Goal: Task Accomplishment & Management: Use online tool/utility

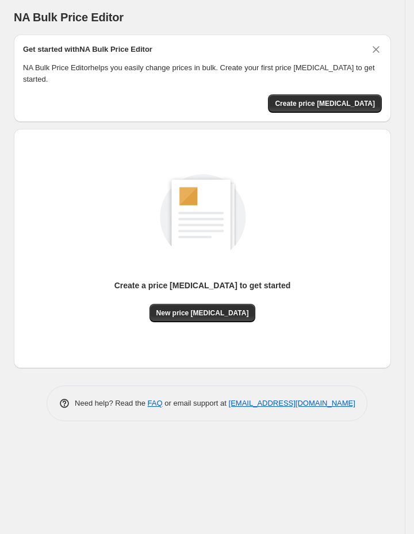
click at [175, 9] on div "NA Bulk Price Editor" at bounding box center [202, 17] width 377 height 16
click at [206, 314] on span "New price [MEDICAL_DATA]" at bounding box center [202, 312] width 93 height 9
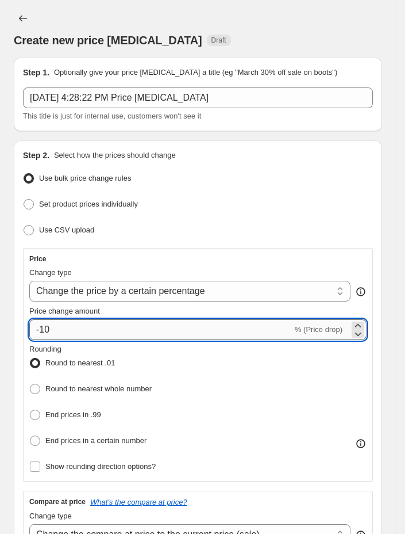
click at [159, 333] on input "-10" at bounding box center [160, 329] width 263 height 21
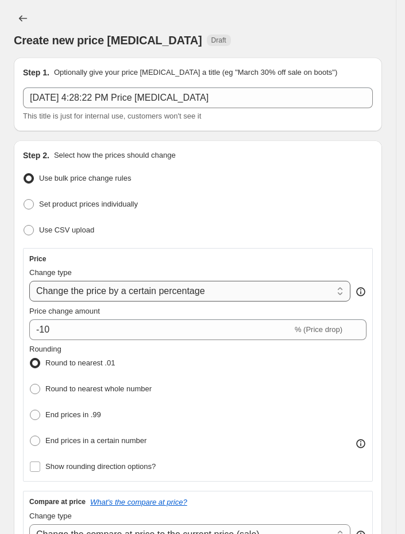
click at [183, 282] on select "Change the price to a certain amount Change the price by a certain amount Chang…" at bounding box center [190, 291] width 322 height 21
select select "margin"
type input "50"
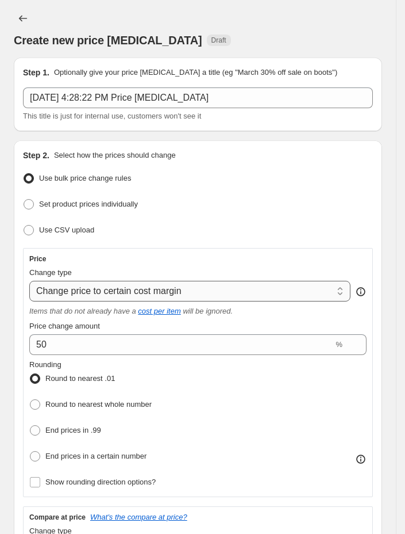
click at [200, 294] on select "Change the price to a certain amount Change the price by a certain amount Chang…" at bounding box center [190, 291] width 322 height 21
select select "ecap"
click at [29, 282] on select "Change the price to a certain amount Change the price by a certain amount Chang…" at bounding box center [190, 291] width 322 height 21
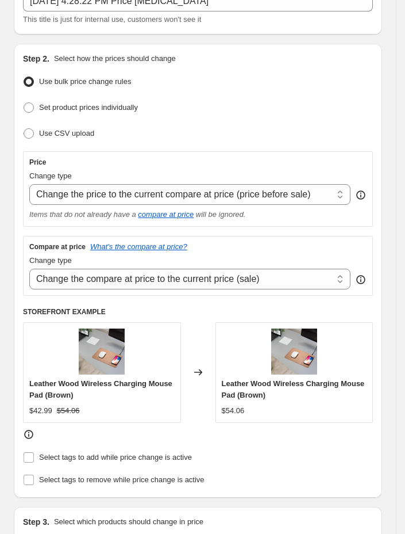
scroll to position [95, 0]
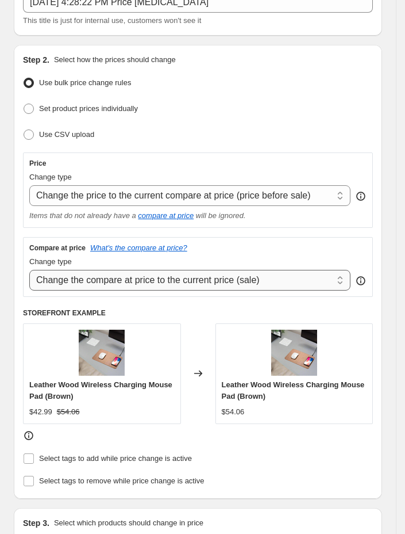
click at [264, 284] on select "Change the compare at price to the current price (sale) Change the compare at p…" at bounding box center [190, 280] width 322 height 21
click at [264, 281] on select "Change the compare at price to the current price (sale) Change the compare at p…" at bounding box center [190, 280] width 322 height 21
click at [335, 143] on div "Use CSV upload" at bounding box center [198, 135] width 350 height 17
click at [280, 280] on select "Change the compare at price to the current price (sale) Change the compare at p…" at bounding box center [190, 280] width 322 height 21
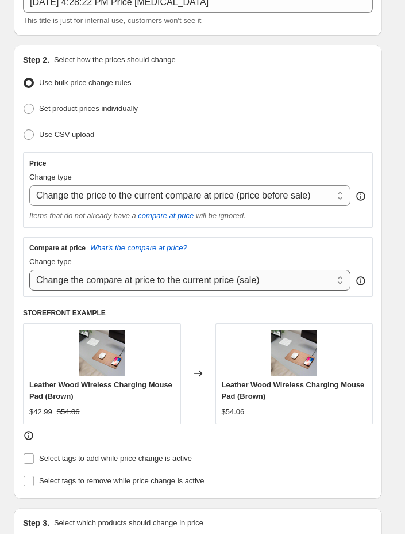
select select "to"
click at [29, 271] on select "Change the compare at price to the current price (sale) Change the compare at p…" at bounding box center [190, 280] width 322 height 21
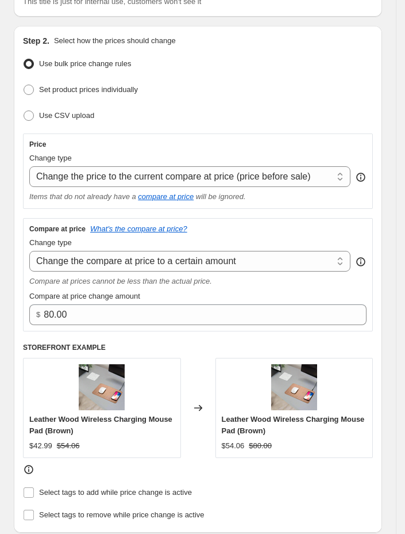
scroll to position [118, 0]
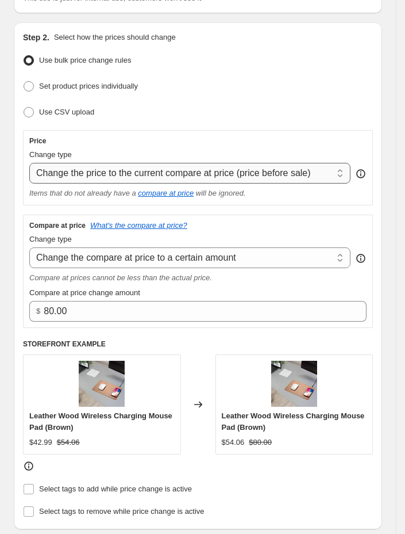
click at [250, 174] on select "Change the price to a certain amount Change the price by a certain amount Chang…" at bounding box center [190, 173] width 322 height 21
select select "percentage"
click at [29, 163] on select "Change the price to a certain amount Change the price by a certain amount Chang…" at bounding box center [190, 173] width 322 height 21
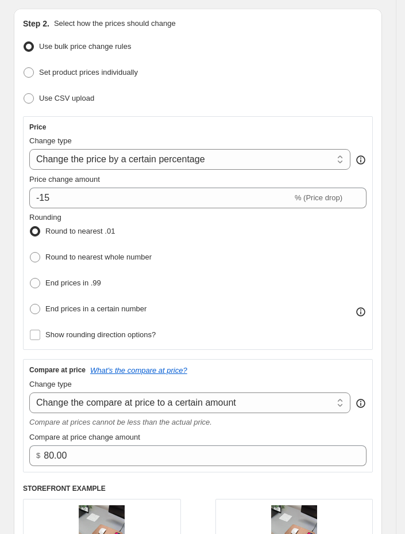
scroll to position [133, 0]
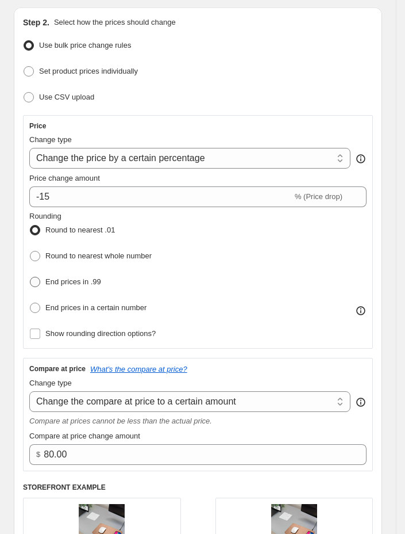
click at [81, 283] on span "End prices in .99" at bounding box center [73, 281] width 56 height 9
click at [30, 277] on input "End prices in .99" at bounding box center [30, 277] width 1 height 1
radio input "true"
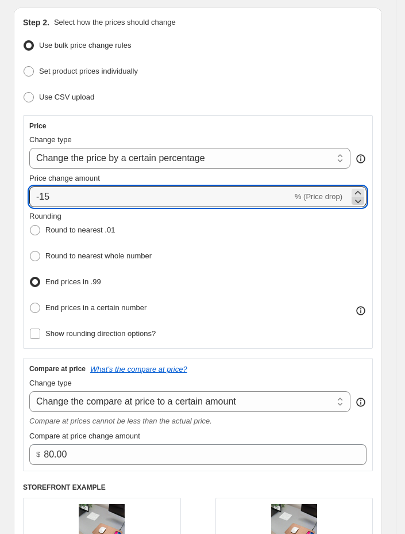
click at [362, 203] on icon at bounding box center [358, 201] width 6 height 3
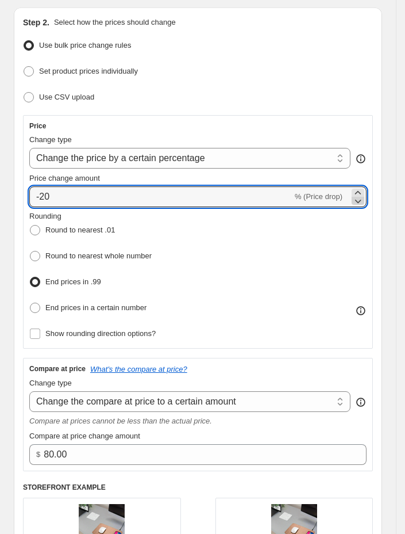
click at [362, 203] on icon at bounding box center [358, 201] width 6 height 3
click at [364, 196] on icon at bounding box center [359, 201] width 12 height 12
click at [364, 192] on icon at bounding box center [359, 193] width 12 height 12
click at [364, 193] on icon at bounding box center [359, 193] width 12 height 12
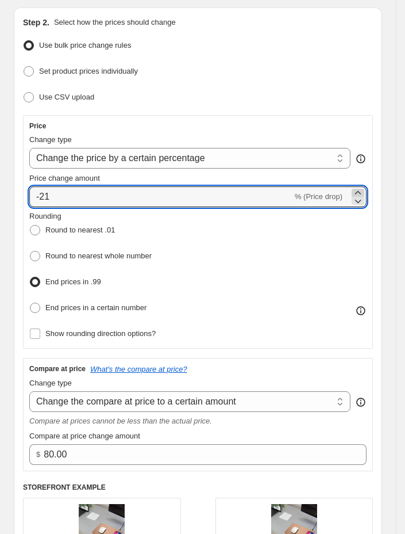
click at [364, 193] on icon at bounding box center [359, 193] width 12 height 12
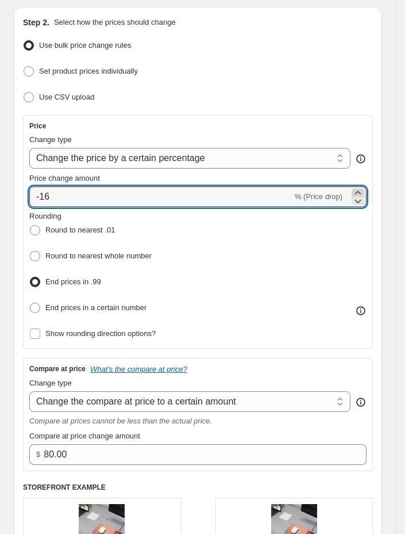
click at [364, 193] on icon at bounding box center [359, 193] width 12 height 12
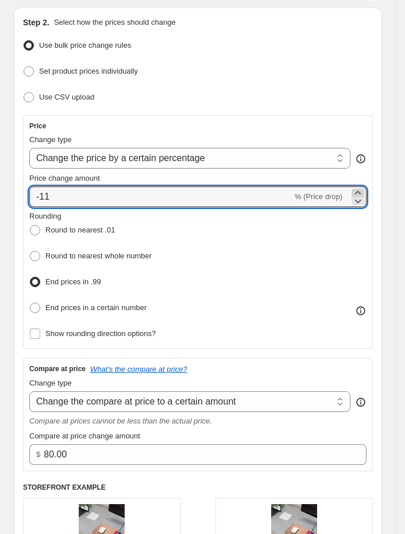
click at [364, 193] on icon at bounding box center [359, 193] width 12 height 12
click at [362, 193] on icon at bounding box center [358, 191] width 6 height 3
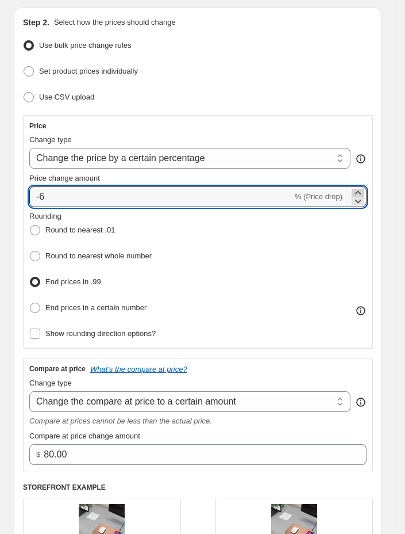
click at [362, 193] on icon at bounding box center [358, 191] width 6 height 3
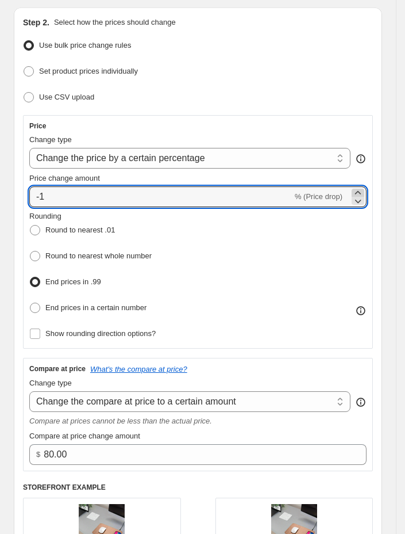
click at [362, 193] on icon at bounding box center [358, 191] width 6 height 3
type input "0"
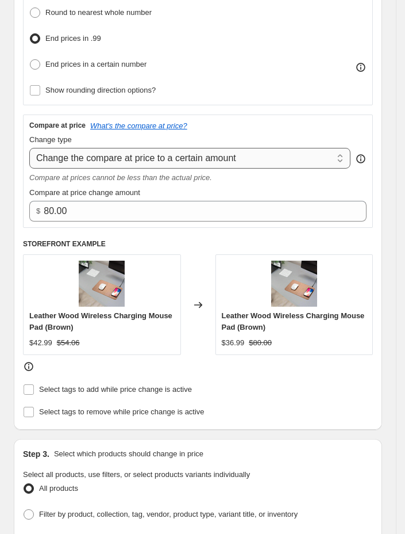
scroll to position [385, 0]
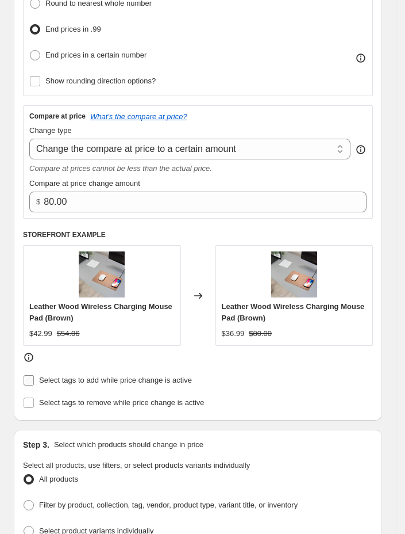
click at [24, 385] on input "Select tags to add while price change is active" at bounding box center [29, 380] width 10 height 10
checkbox input "true"
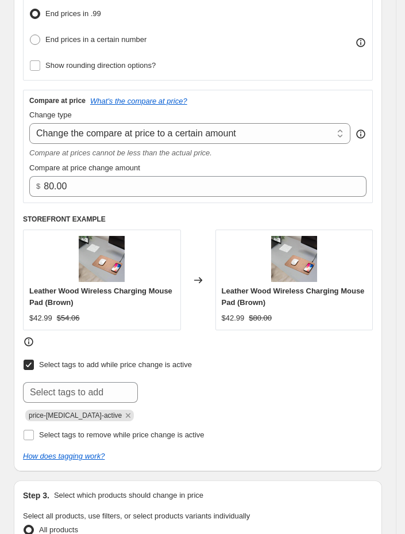
scroll to position [419, 0]
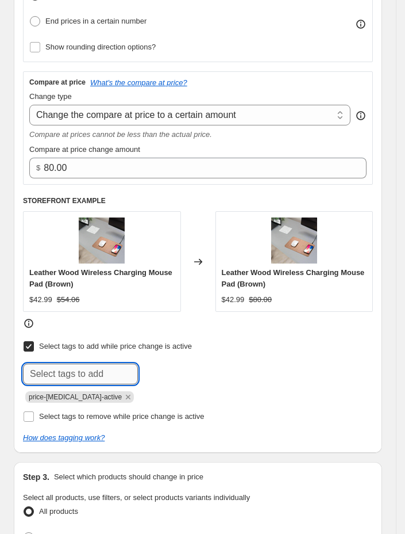
click at [85, 377] on input "text" at bounding box center [80, 373] width 115 height 21
type input ".99 charming"
click at [189, 381] on button "Add .99 charming" at bounding box center [177, 372] width 72 height 18
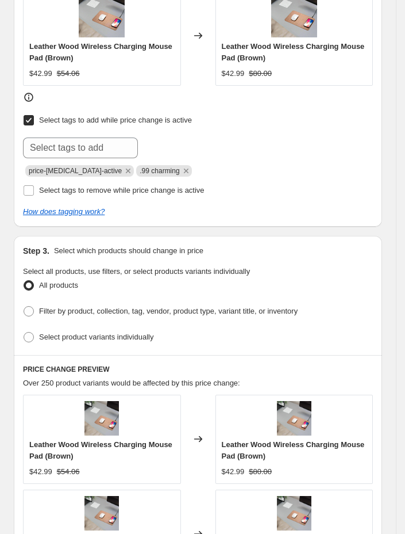
scroll to position [644, 0]
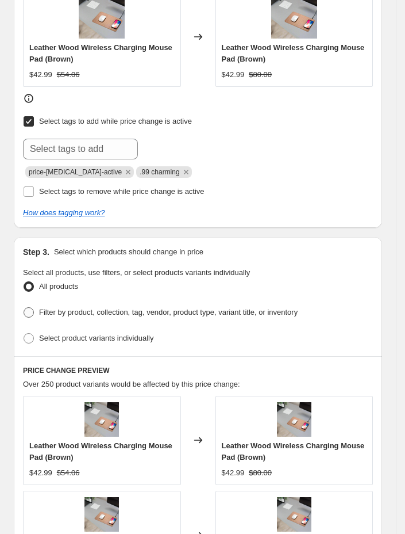
click at [28, 317] on span at bounding box center [29, 312] width 10 height 10
click at [24, 308] on input "Filter by product, collection, tag, vendor, product type, variant title, or inv…" at bounding box center [24, 307] width 1 height 1
radio input "true"
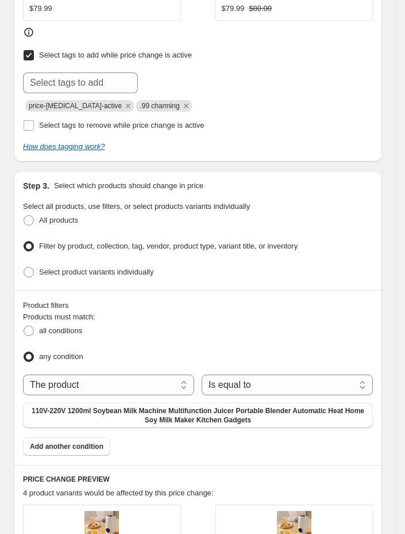
scroll to position [749, 0]
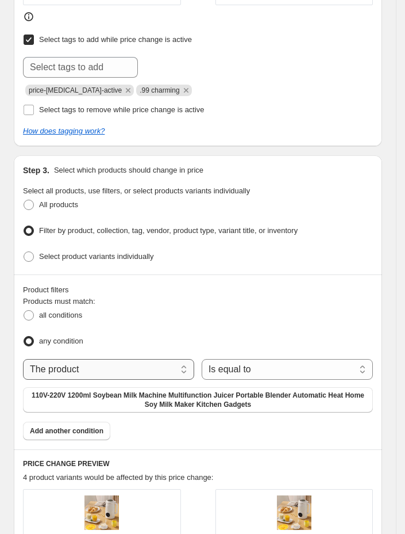
click at [126, 376] on select "The product The product's collection The product's tag The product's vendor The…" at bounding box center [108, 369] width 171 height 21
select select "collection"
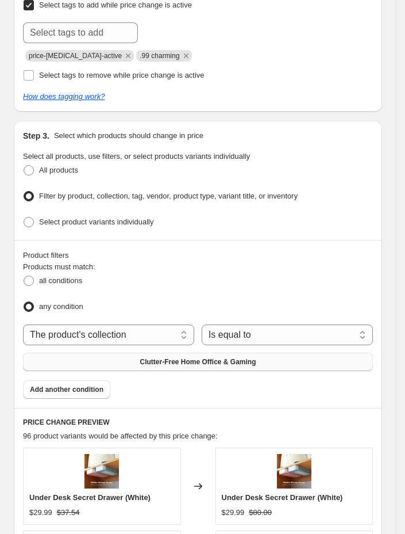
click at [229, 358] on button "Clutter-Free Home Office & Gaming" at bounding box center [198, 362] width 350 height 18
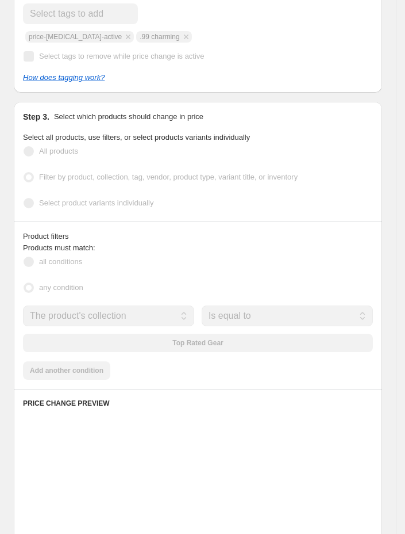
scroll to position [773, 0]
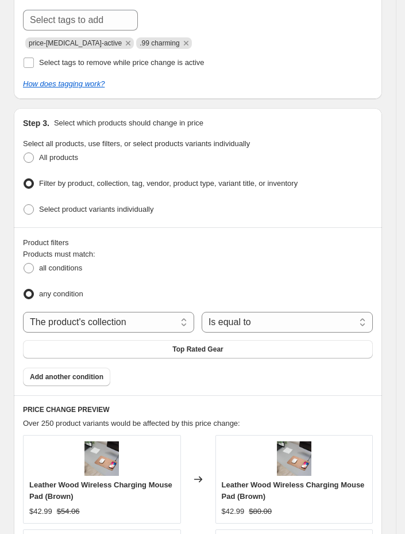
click at [266, 235] on div "Product filters Products must match: all conditions any condition The product T…" at bounding box center [198, 311] width 369 height 168
click at [316, 274] on div "all conditions" at bounding box center [198, 268] width 350 height 17
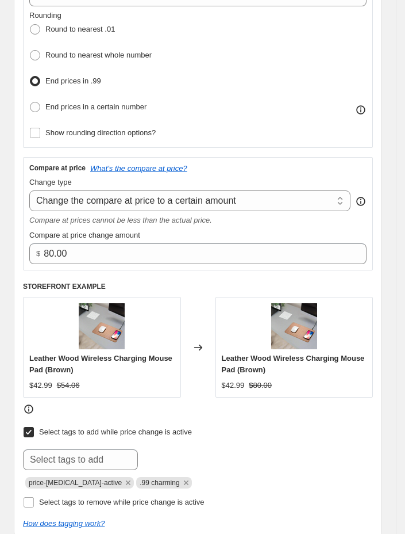
scroll to position [333, 0]
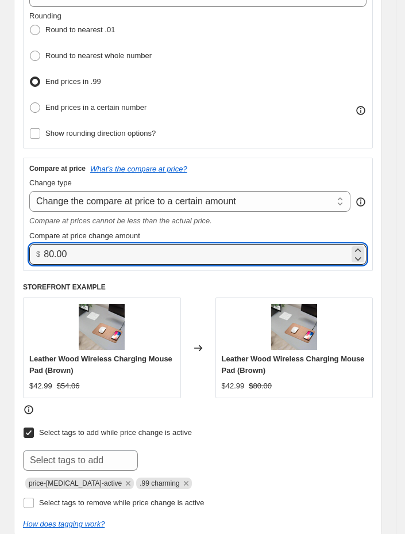
drag, startPoint x: 136, startPoint y: 259, endPoint x: 0, endPoint y: 261, distance: 136.3
type input "0.00"
click at [166, 204] on select "Change the compare at price to the current price (sale) Change the compare at p…" at bounding box center [190, 201] width 322 height 21
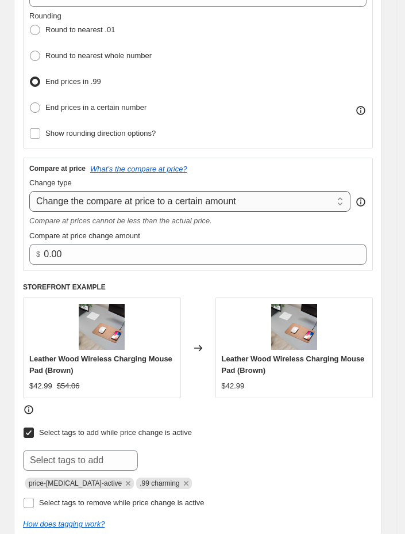
select select "no_change"
click at [29, 193] on select "Change the compare at price to the current price (sale) Change the compare at p…" at bounding box center [190, 201] width 322 height 21
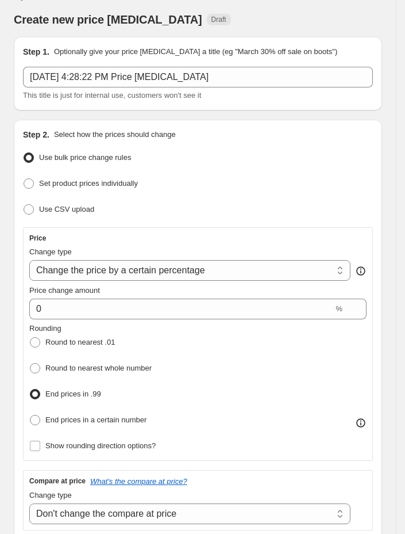
scroll to position [19, 0]
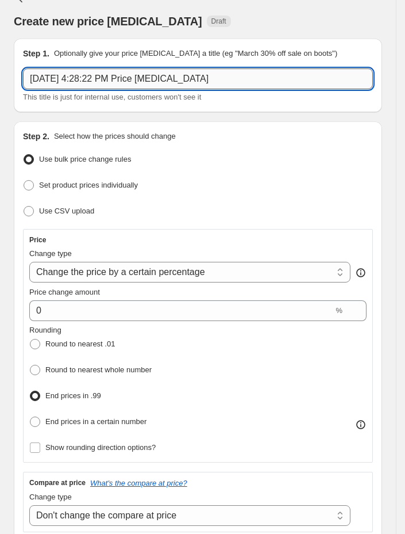
click at [151, 82] on input "[DATE] 4:28:22 PM Price [MEDICAL_DATA]" at bounding box center [198, 78] width 350 height 21
click at [149, 82] on input "[DATE] 4:28:22 PM Price [MEDICAL_DATA]" at bounding box center [198, 78] width 350 height 21
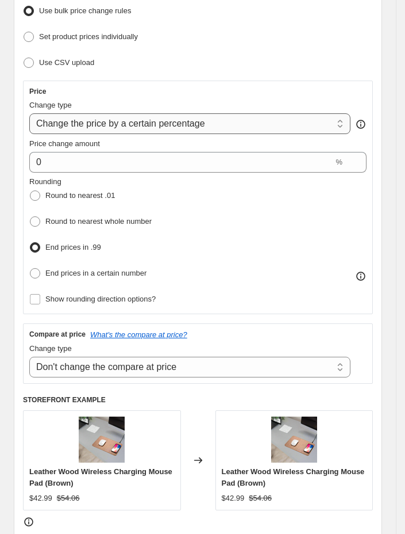
scroll to position [179, 0]
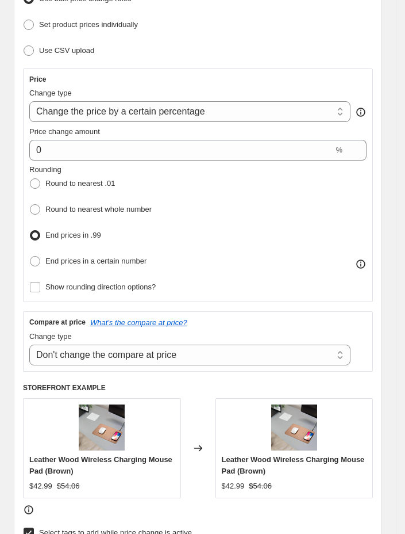
type input "[DATE] 4:28:22 PM Top Rated Gear (Best sellers) Price [MEDICAL_DATA]"
click at [373, 191] on div "Price Change type Change the price to a certain amount Change the price by a ce…" at bounding box center [198, 185] width 350 height 234
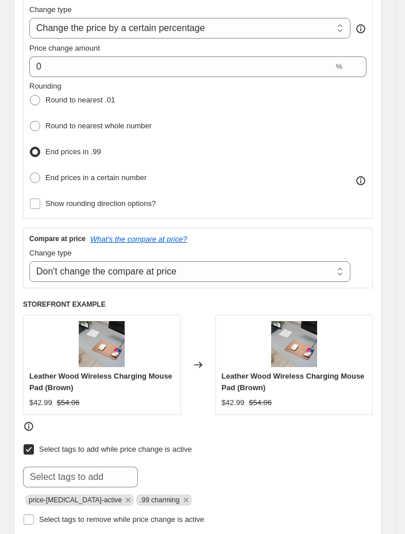
scroll to position [264, 0]
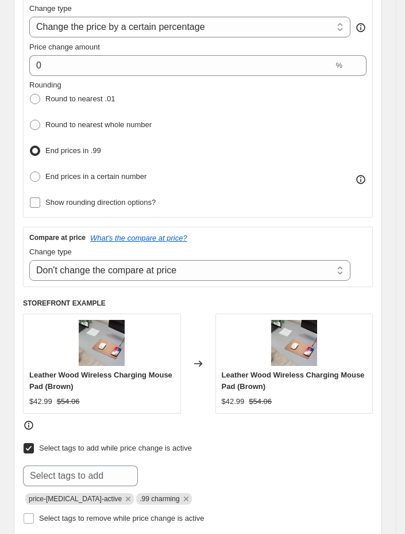
click at [33, 211] on label "Show rounding direction options?" at bounding box center [92, 202] width 127 height 16
click at [33, 208] on input "Show rounding direction options?" at bounding box center [35, 202] width 10 height 10
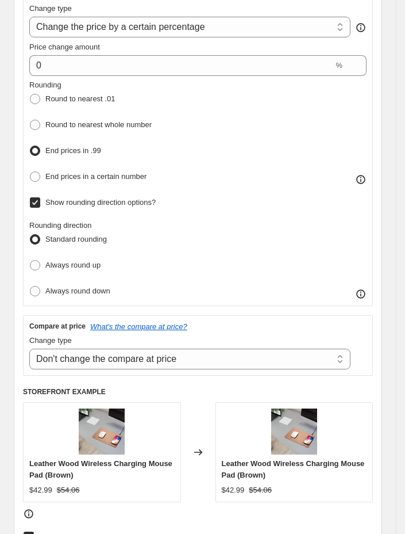
click at [36, 203] on input "Show rounding direction options?" at bounding box center [35, 202] width 10 height 10
checkbox input "false"
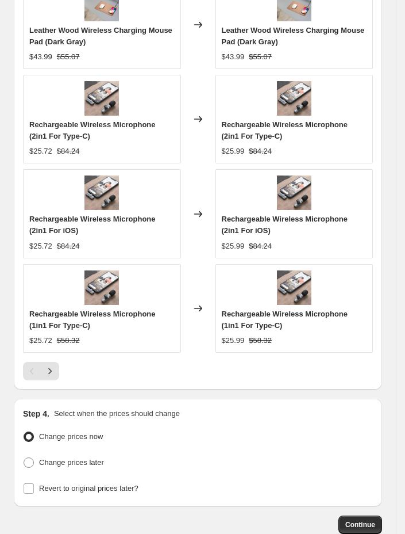
scroll to position [1348, 0]
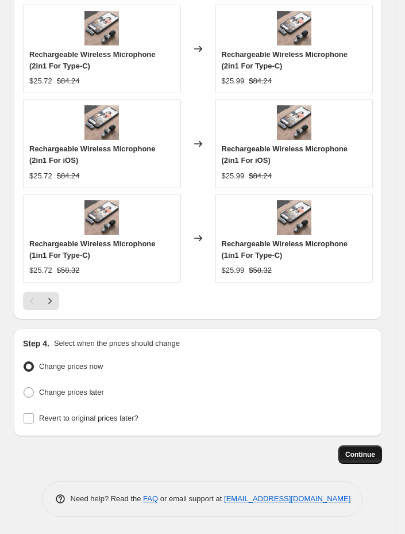
click at [357, 447] on button "Continue" at bounding box center [361, 454] width 44 height 18
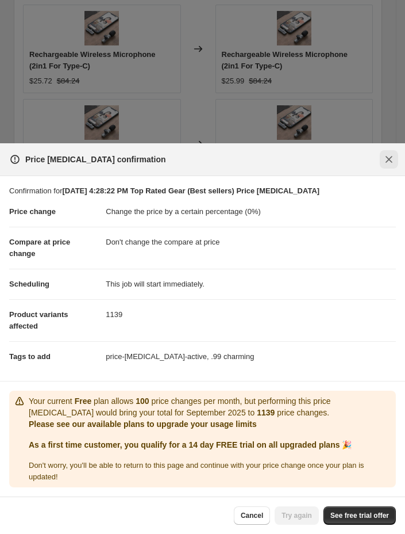
click at [395, 163] on button "Close" at bounding box center [389, 159] width 18 height 18
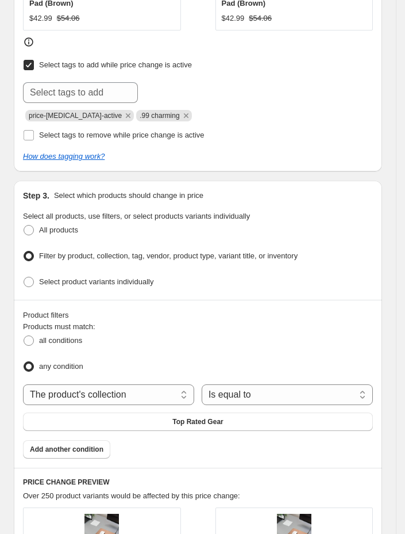
scroll to position [646, 0]
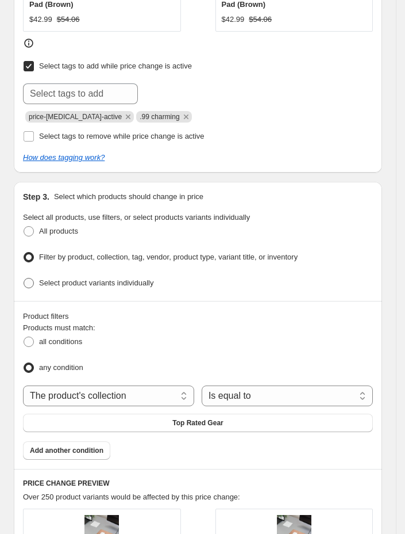
click at [89, 281] on span "Select product variants individually" at bounding box center [96, 282] width 114 height 9
click at [24, 278] on input "Select product variants individually" at bounding box center [24, 278] width 1 height 1
radio input "true"
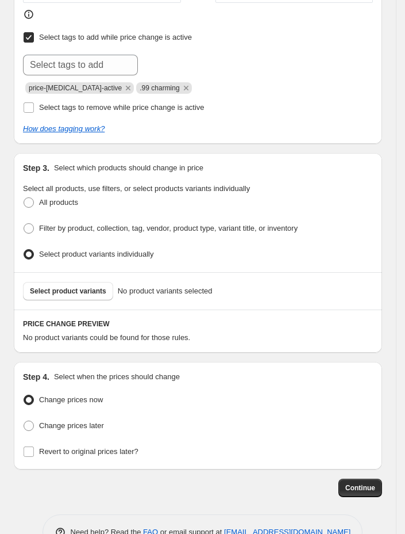
scroll to position [692, 0]
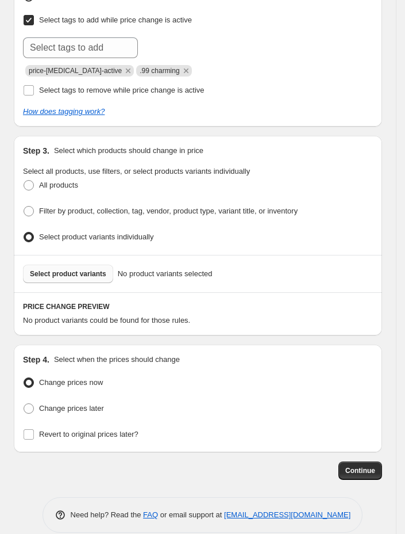
click at [51, 278] on span "Select product variants" at bounding box center [68, 273] width 76 height 9
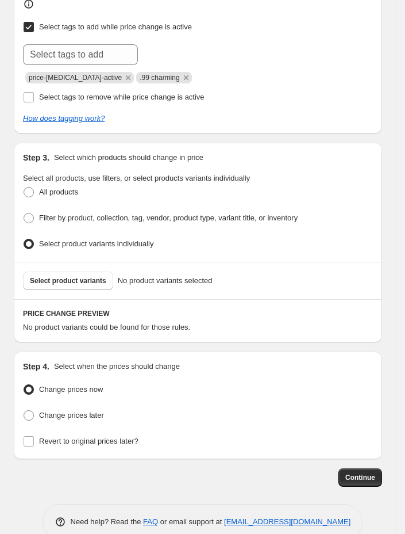
scroll to position [680, 0]
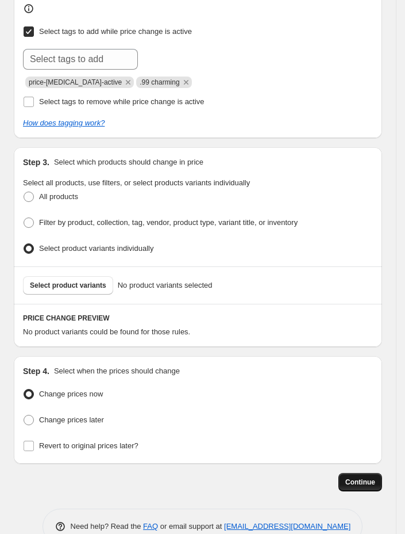
click at [359, 487] on span "Continue" at bounding box center [361, 481] width 30 height 9
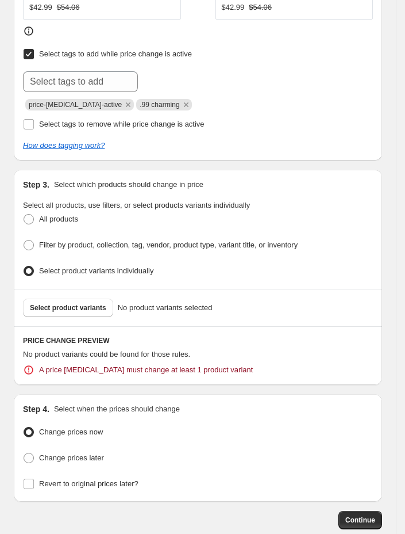
scroll to position [792, 0]
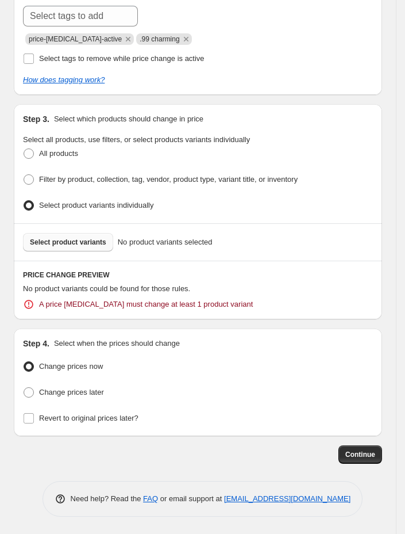
click at [67, 241] on span "Select product variants" at bounding box center [68, 242] width 76 height 9
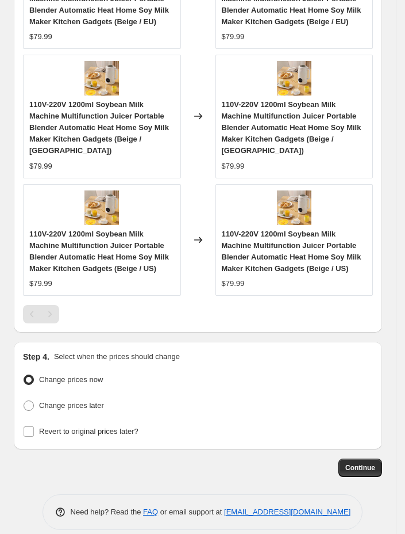
scroll to position [1237, 0]
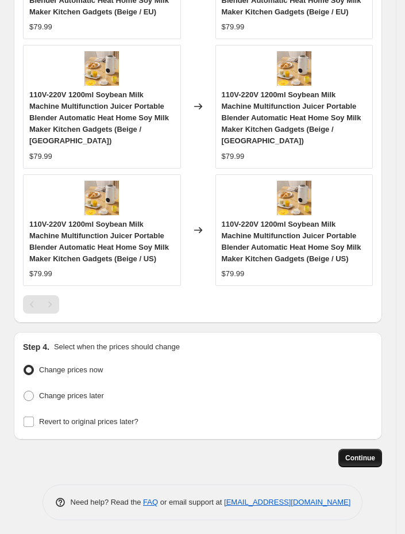
click at [354, 449] on button "Continue" at bounding box center [361, 458] width 44 height 18
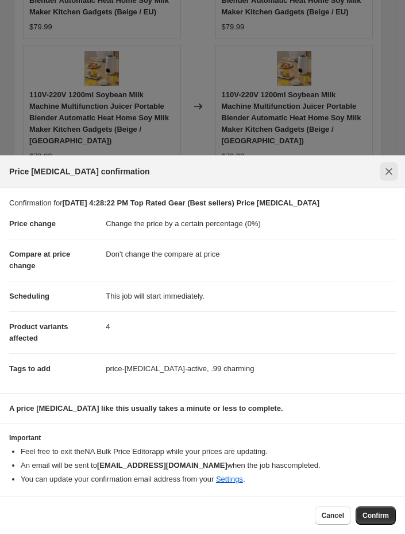
click at [388, 166] on icon "Close" at bounding box center [390, 172] width 12 height 12
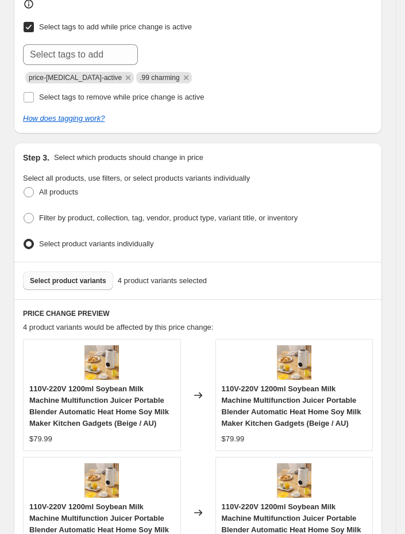
scroll to position [706, 0]
